Goal: Task Accomplishment & Management: Manage account settings

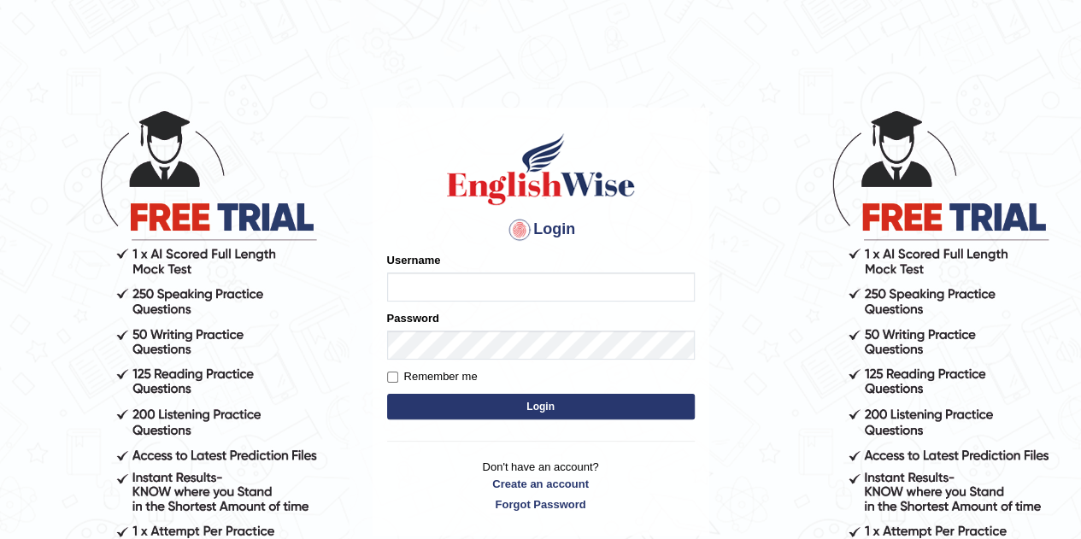
click at [452, 292] on input "Username" at bounding box center [541, 287] width 308 height 29
type input "[EMAIL_ADDRESS][DOMAIN_NAME]"
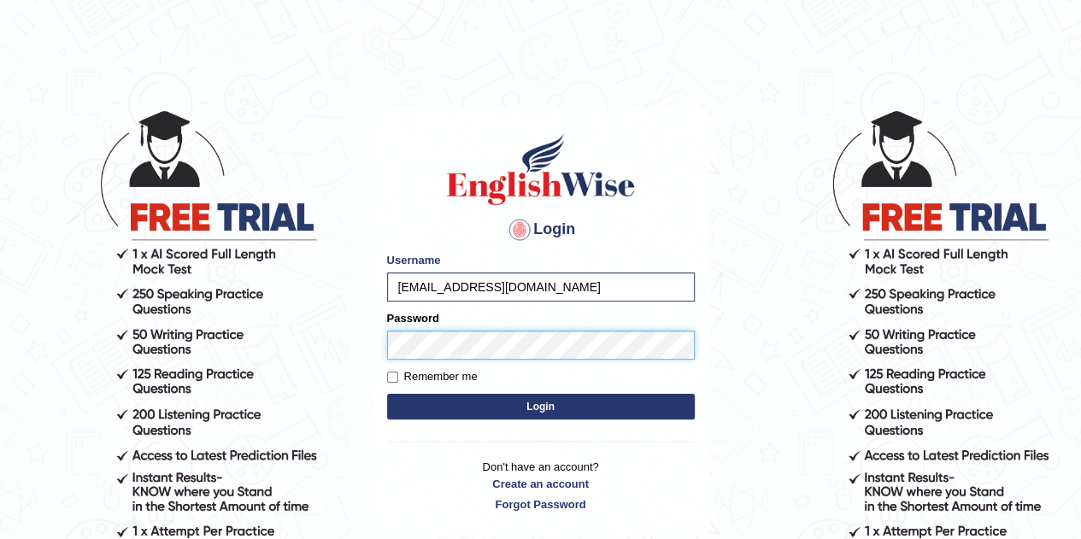
click at [387, 394] on button "Login" at bounding box center [541, 407] width 308 height 26
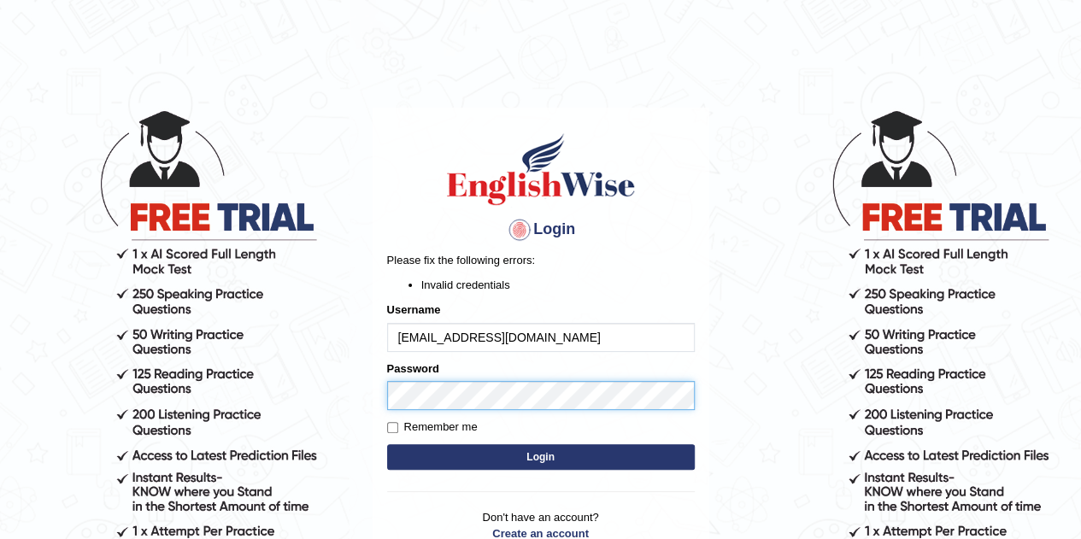
click at [260, 391] on body "Login Please fix the following errors: Invalid credentials Username rahulpaikra…" at bounding box center [540, 323] width 1081 height 539
click at [387, 444] on button "Login" at bounding box center [541, 457] width 308 height 26
click at [297, 395] on body "Login Please fix the following errors: Invalid credentials Username rahulpaikra…" at bounding box center [540, 323] width 1081 height 539
click at [387, 444] on button "Login" at bounding box center [541, 457] width 308 height 26
click at [202, 418] on body "Login Please fix the following errors: Invalid credentials Username rahulpaikra…" at bounding box center [540, 323] width 1081 height 539
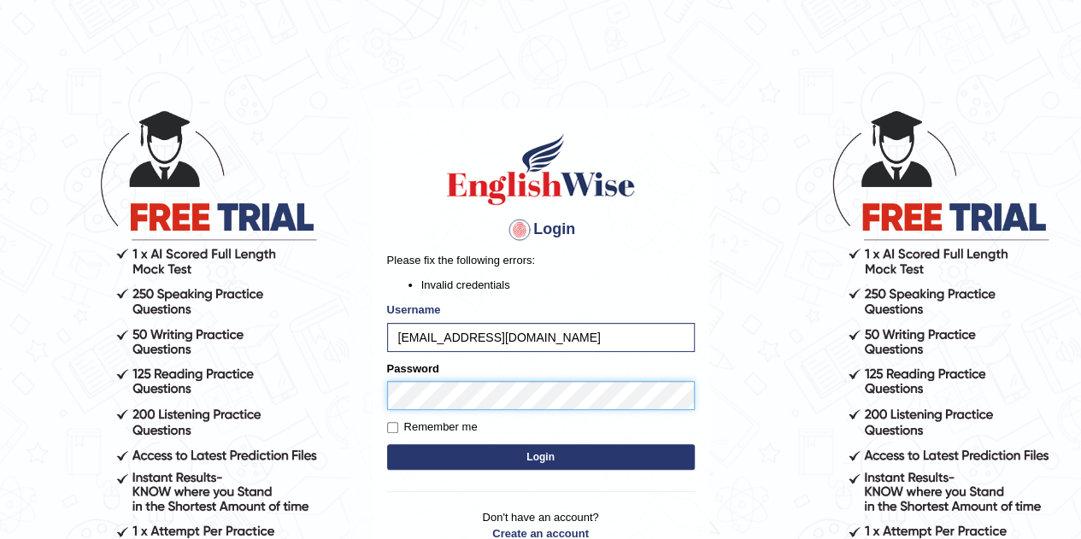
click at [387, 444] on button "Login" at bounding box center [541, 457] width 308 height 26
